Goal: Information Seeking & Learning: Learn about a topic

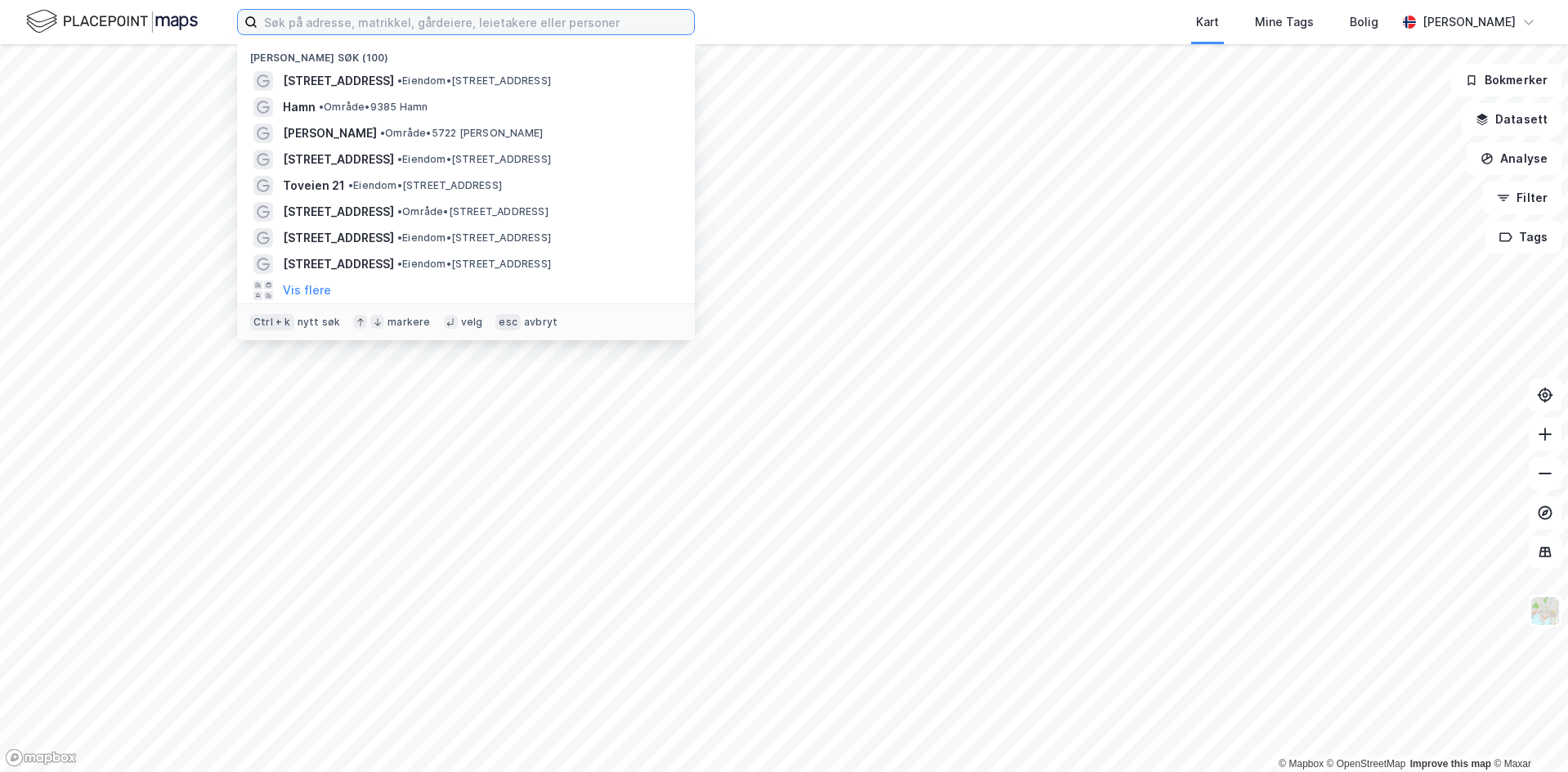
click at [337, 28] on input at bounding box center [475, 22] width 437 height 24
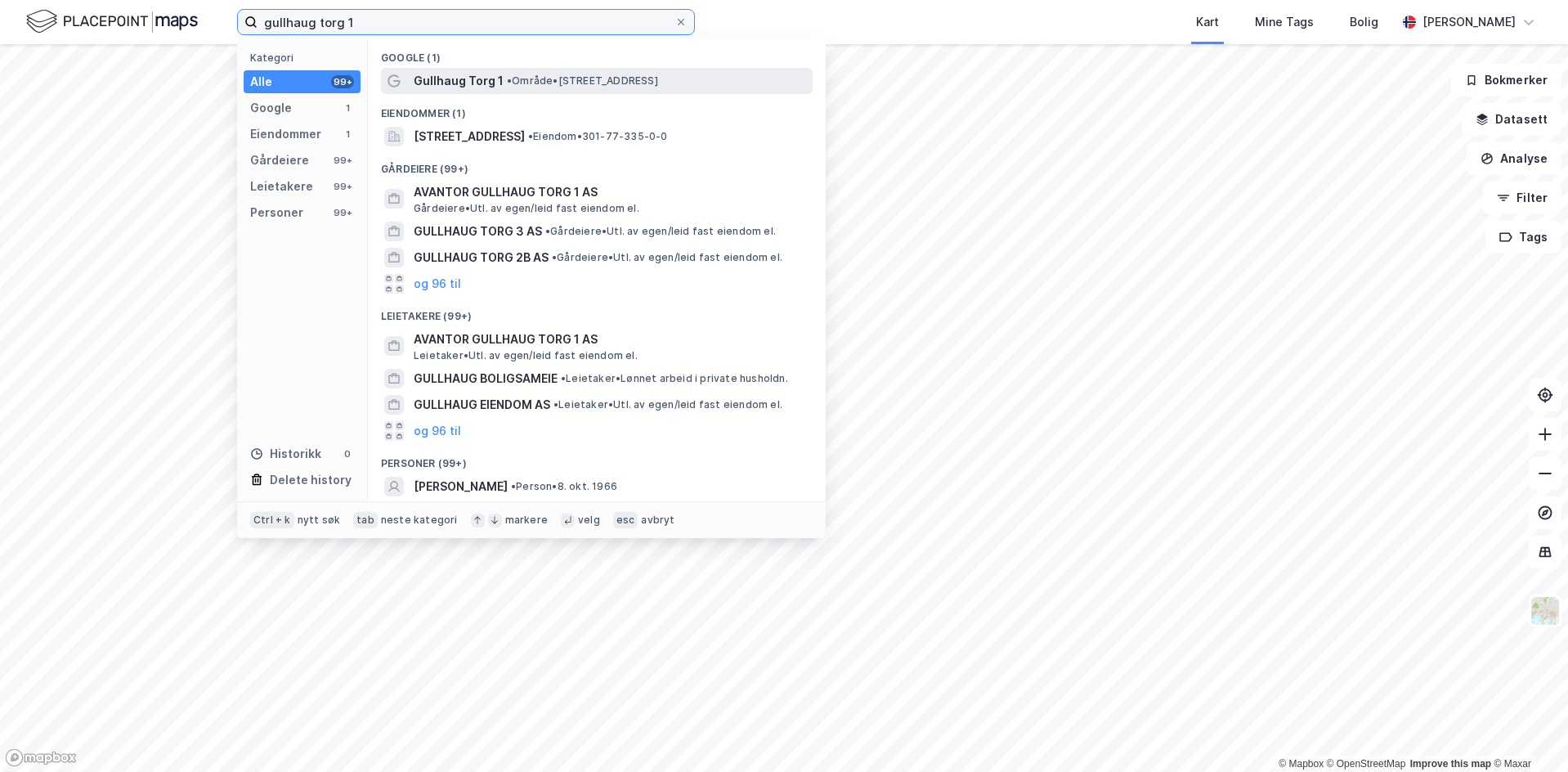
type input "gullhaug torg 1"
click at [511, 81] on span "•" at bounding box center [510, 80] width 5 height 12
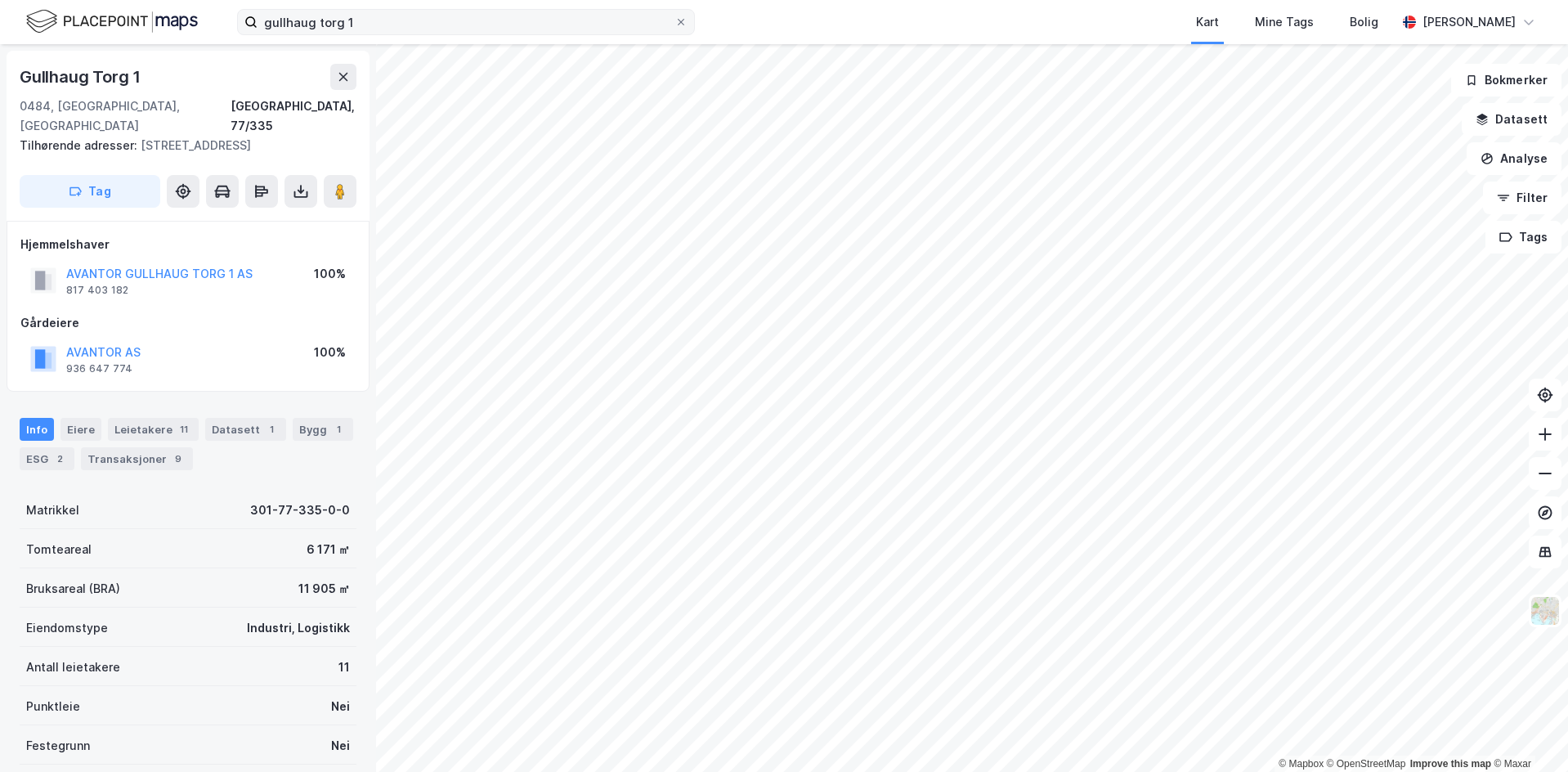
click at [592, 13] on div "gullhaug torg 1 Kart Mine Tags Bolig Eirik Falck © Mapbox © OpenStreetMap Impro…" at bounding box center [784, 386] width 1568 height 772
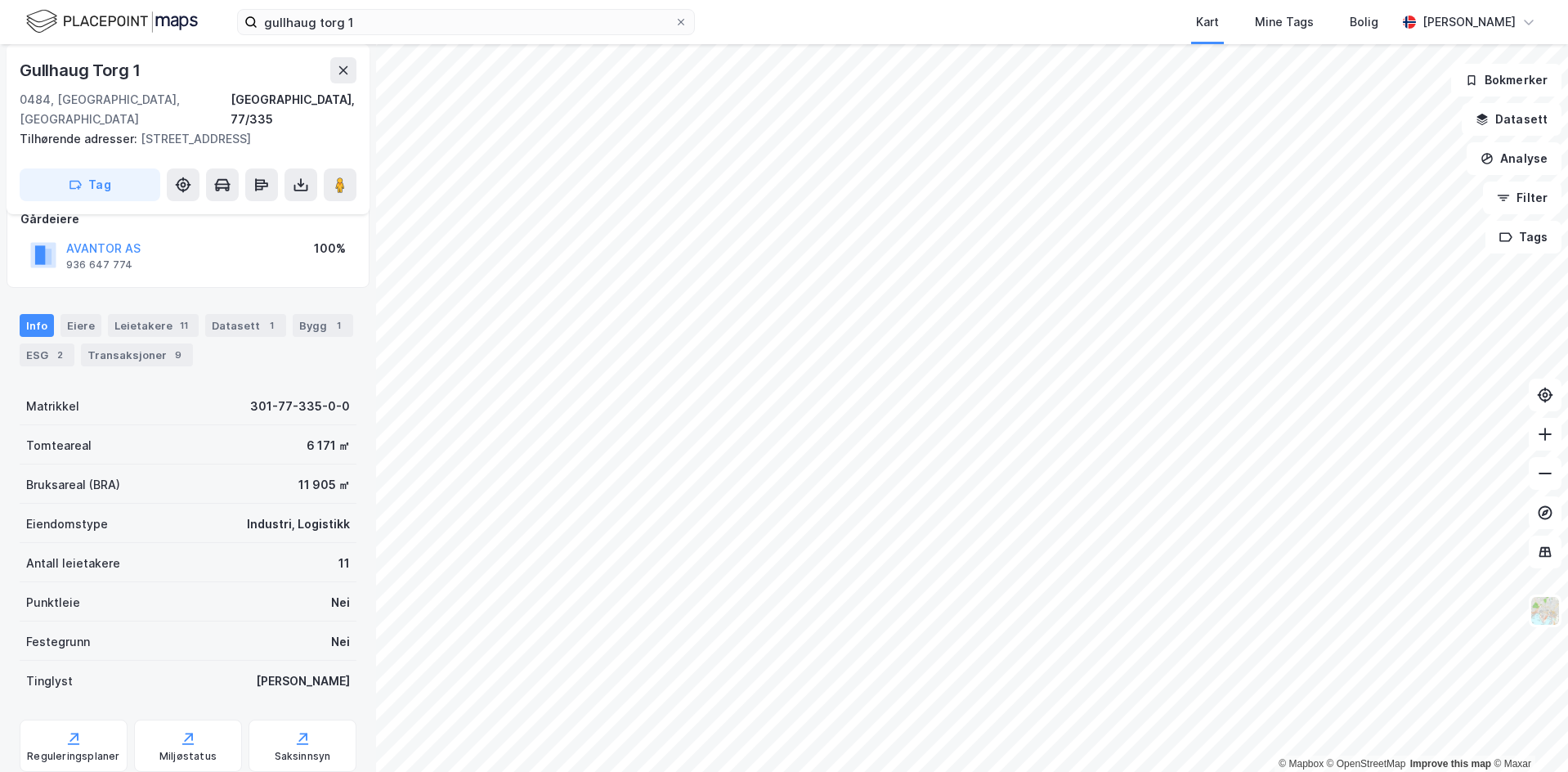
scroll to position [138, 0]
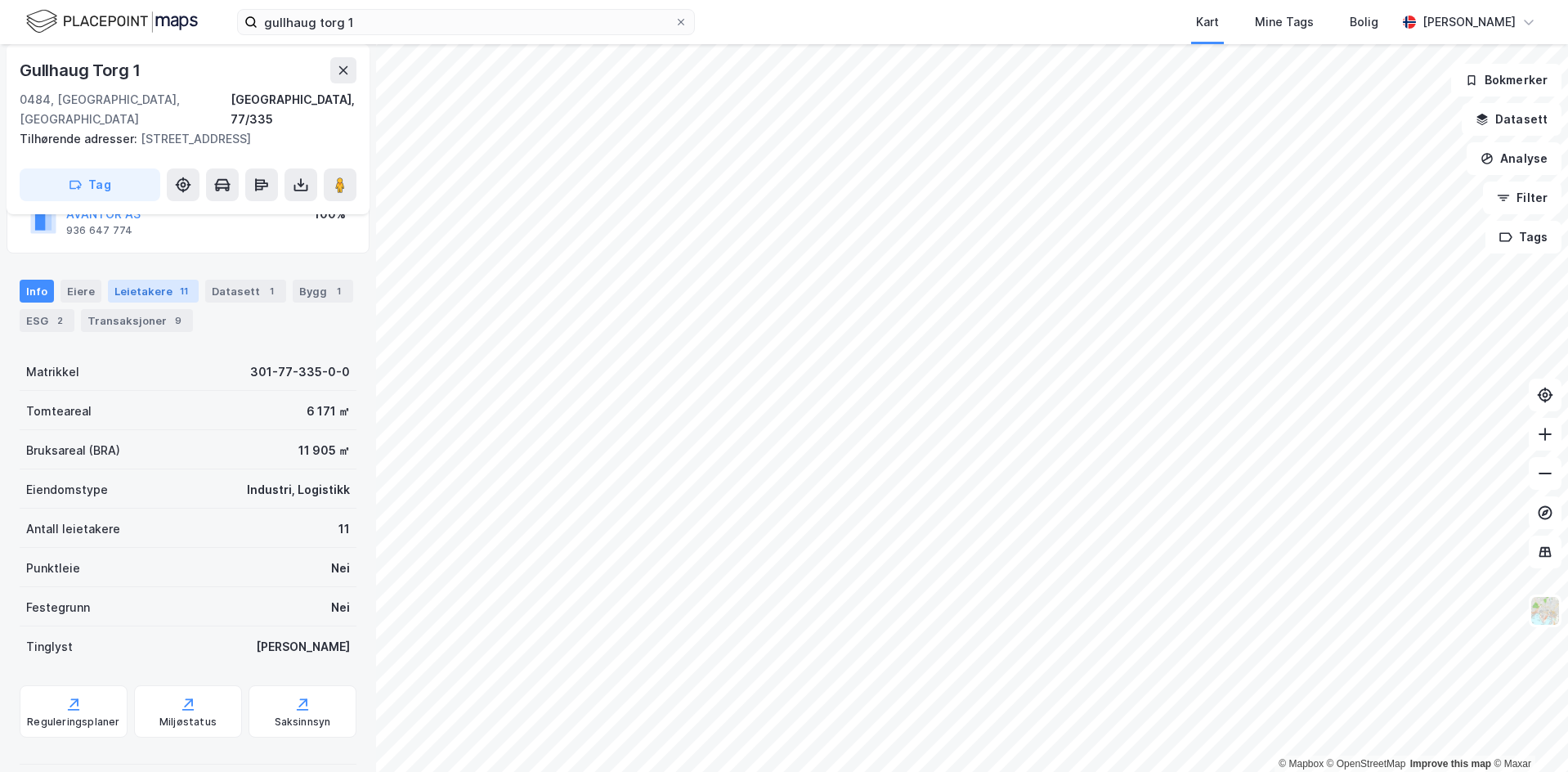
click at [167, 280] on div "Leietakere 11" at bounding box center [152, 291] width 90 height 23
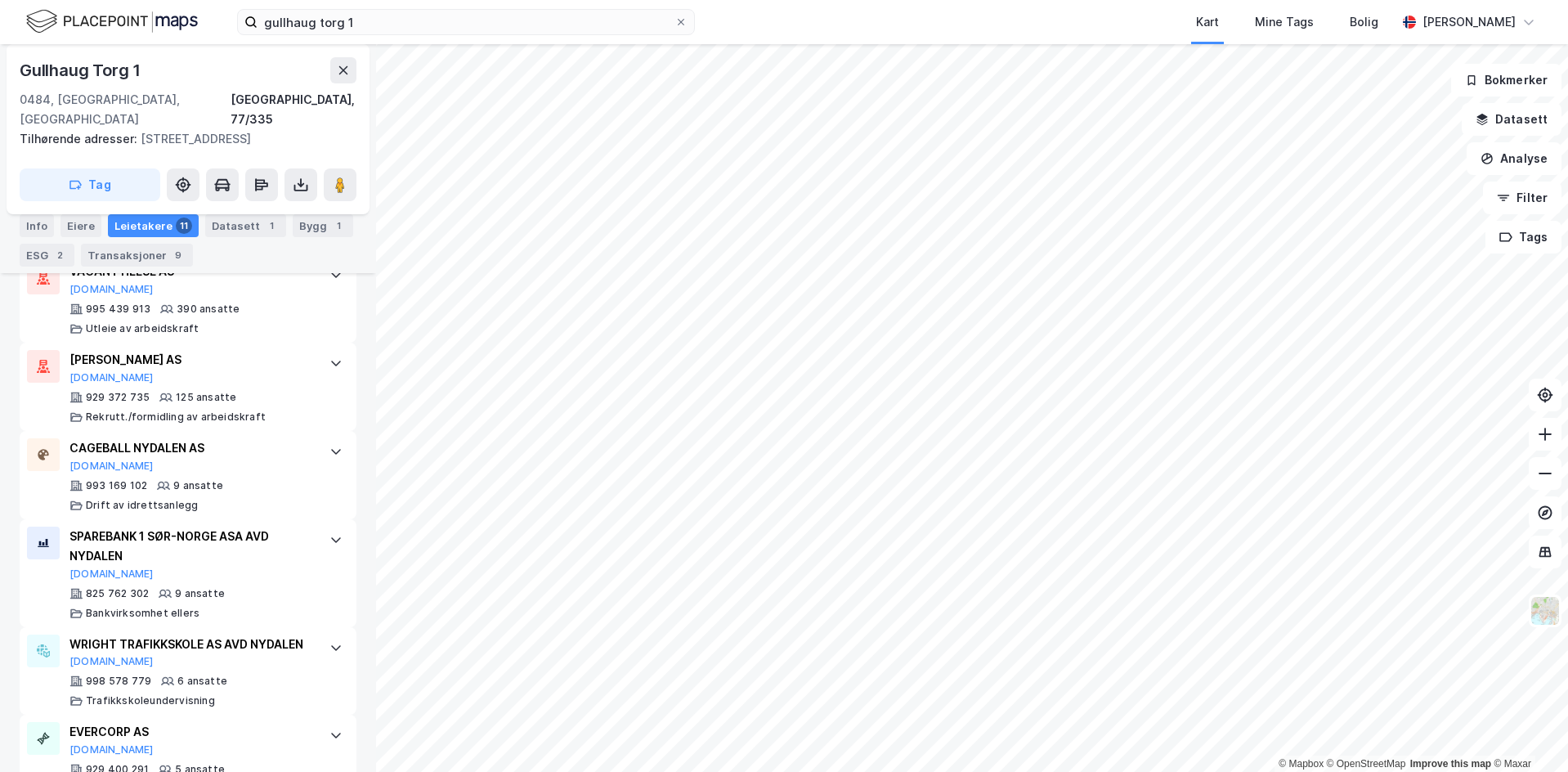
scroll to position [711, 0]
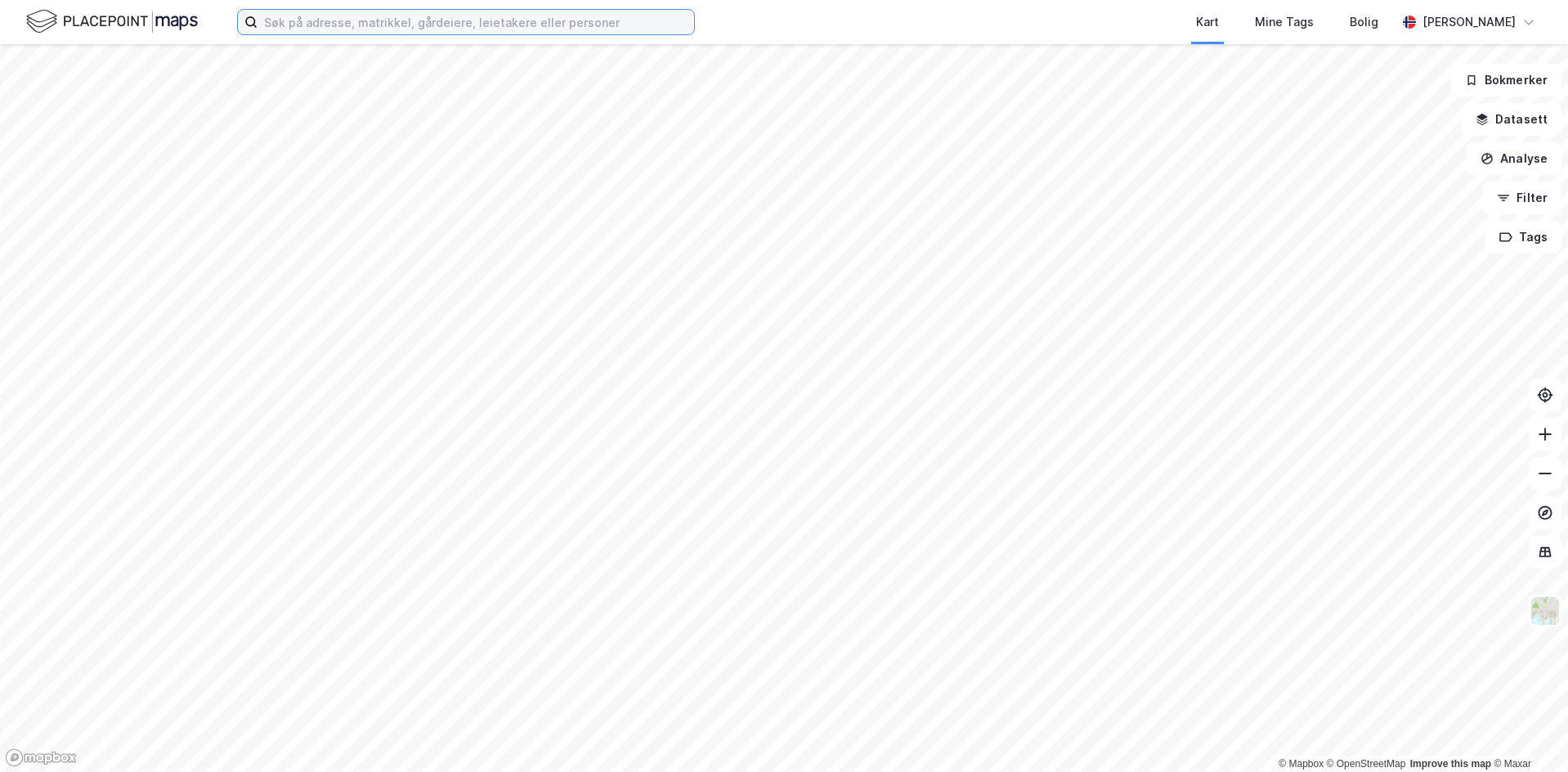
click at [427, 26] on input at bounding box center [475, 22] width 437 height 24
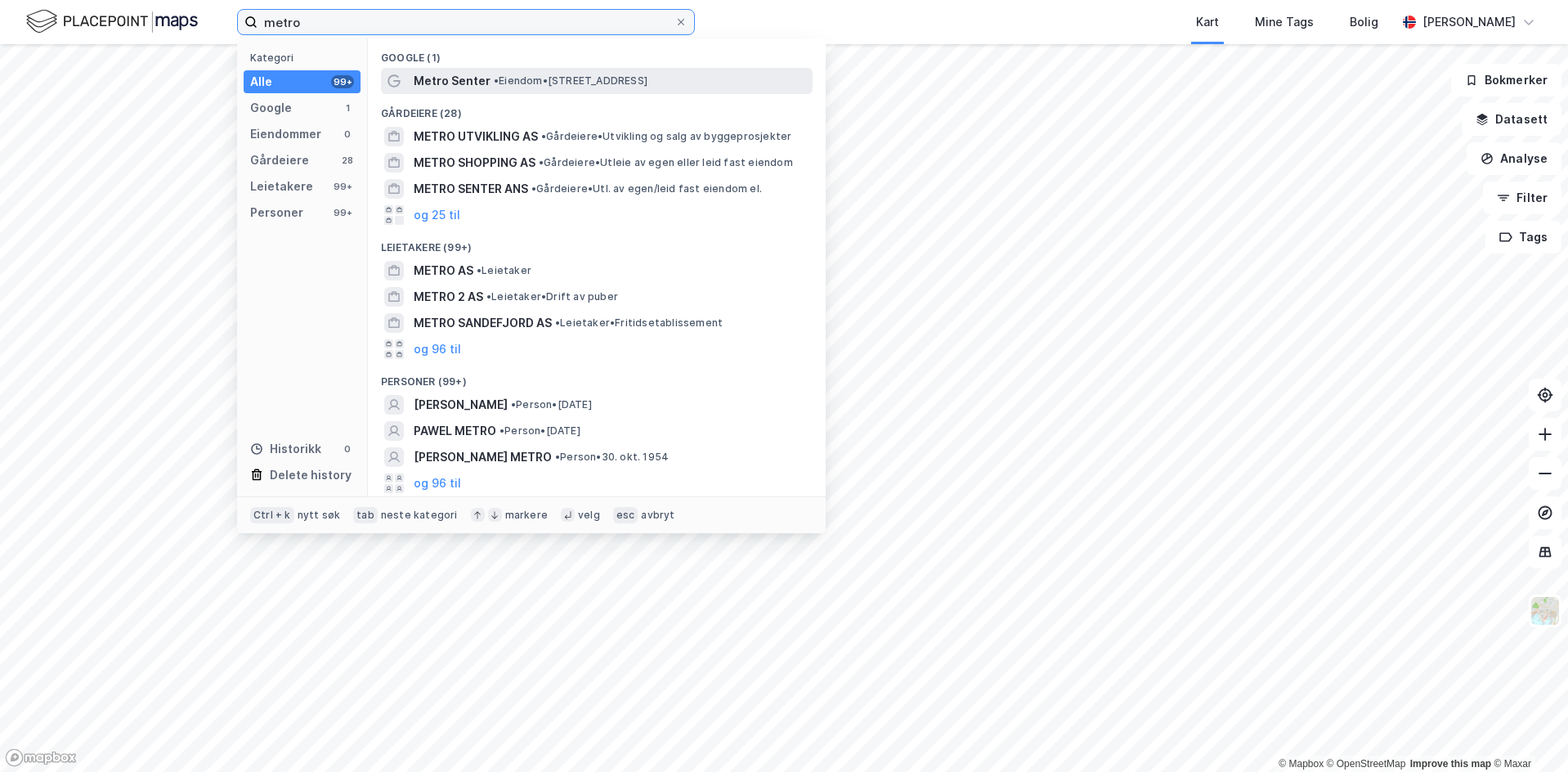
type input "metro"
click at [575, 78] on span "• Eiendom • Bibliotekgata 30, 1473 Lørenskog" at bounding box center [571, 80] width 154 height 13
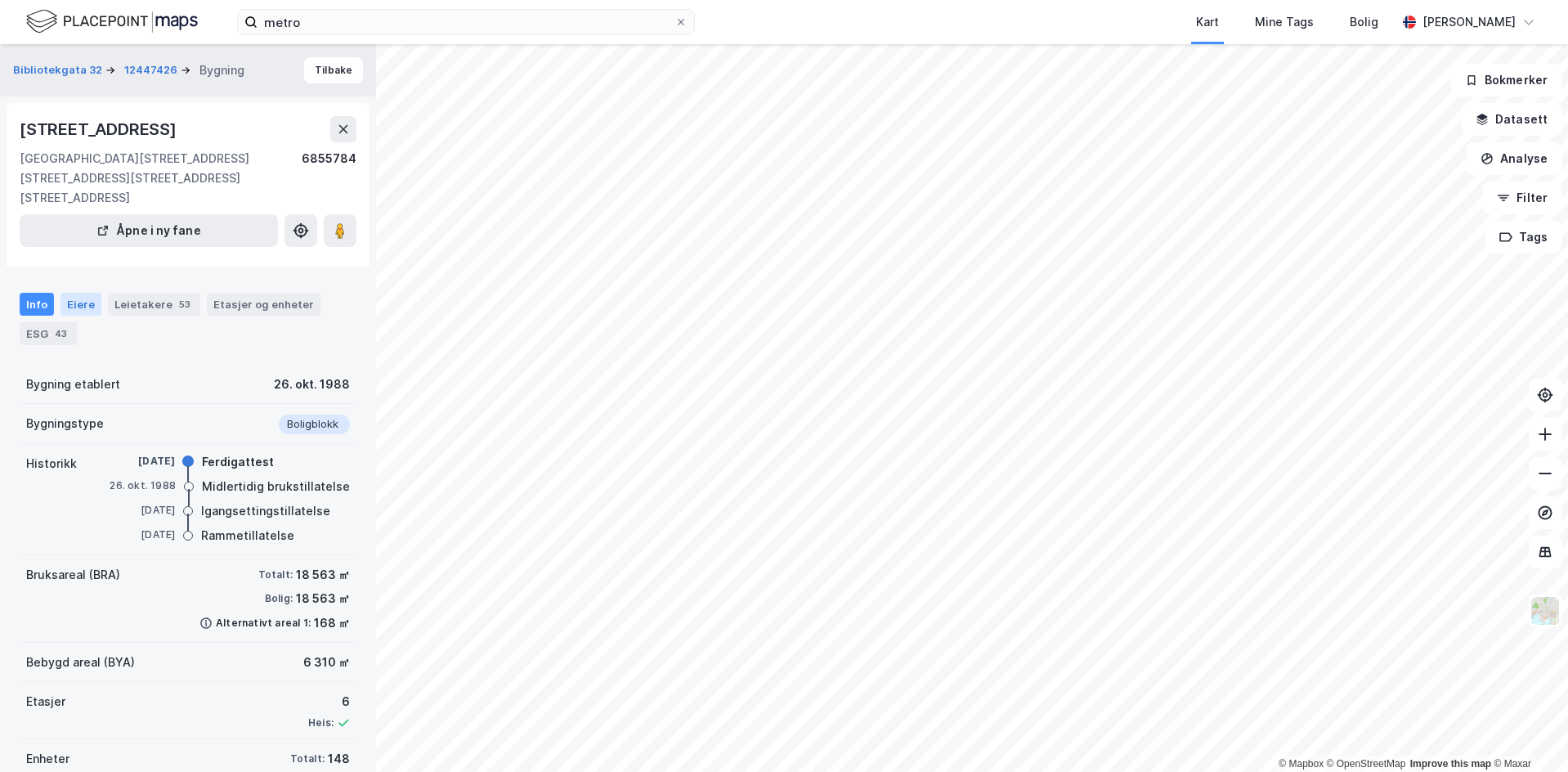
click at [84, 300] on div "Eiere" at bounding box center [80, 304] width 40 height 23
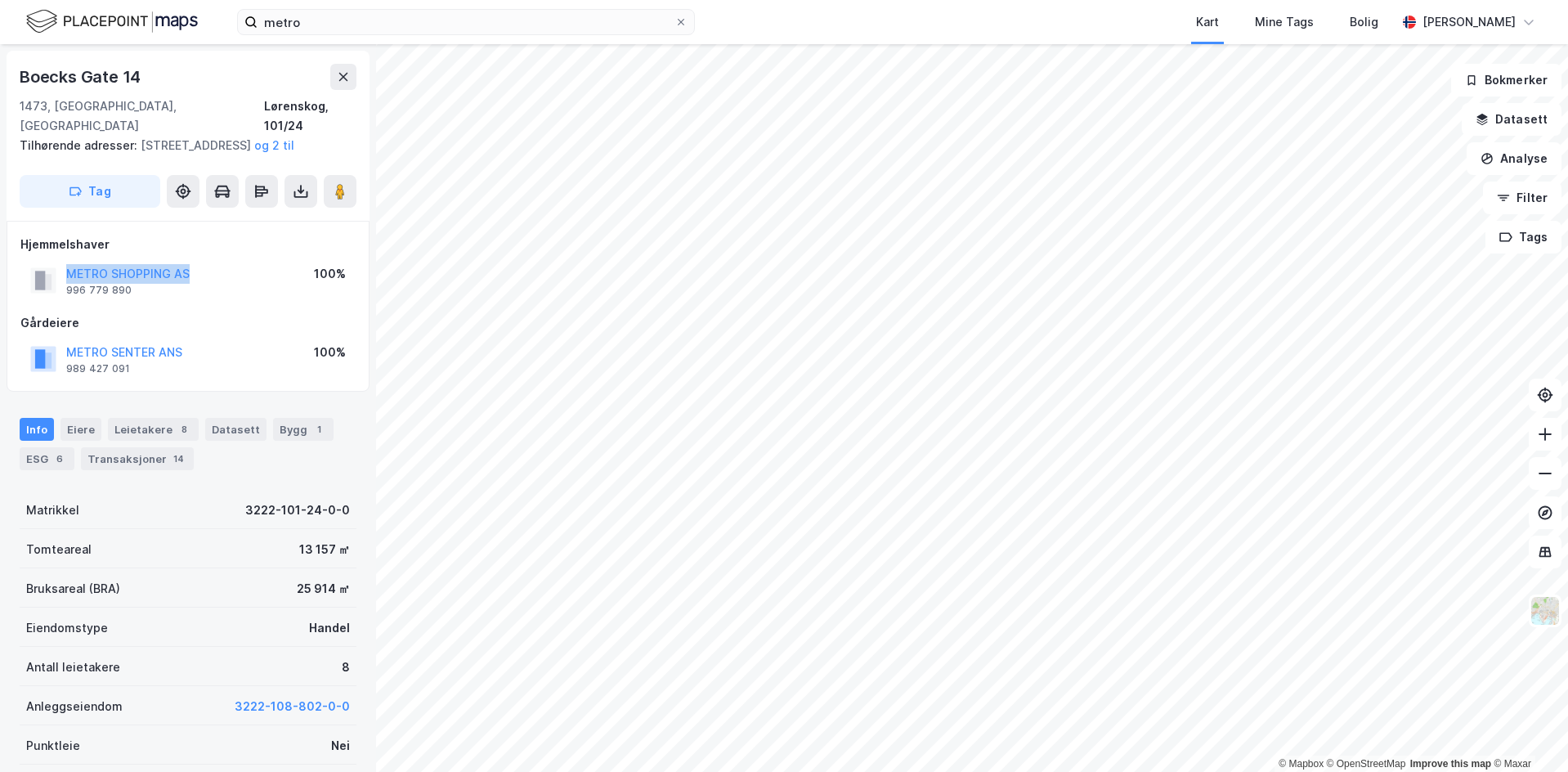
drag, startPoint x: 232, startPoint y: 267, endPoint x: 64, endPoint y: 273, distance: 168.1
click at [64, 273] on div "METRO SHOPPING AS 996 779 890 100%" at bounding box center [188, 281] width 335 height 40
drag, startPoint x: 155, startPoint y: 275, endPoint x: 116, endPoint y: 269, distance: 39.5
click at [0, 0] on button "METRO SHOPPING AS" at bounding box center [0, 0] width 0 height 0
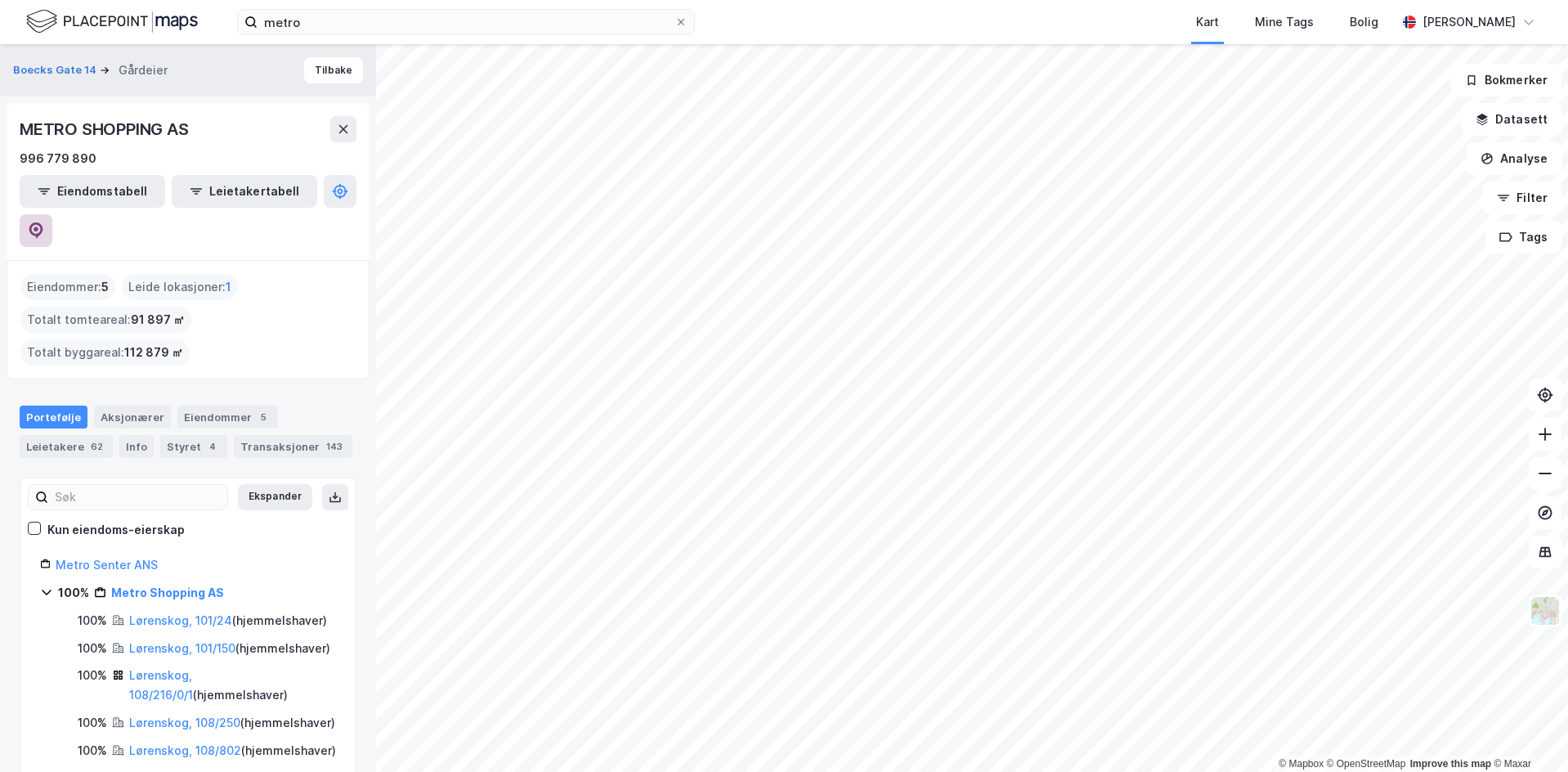
click at [43, 222] on icon at bounding box center [36, 230] width 14 height 16
